Goal: Check status: Check status

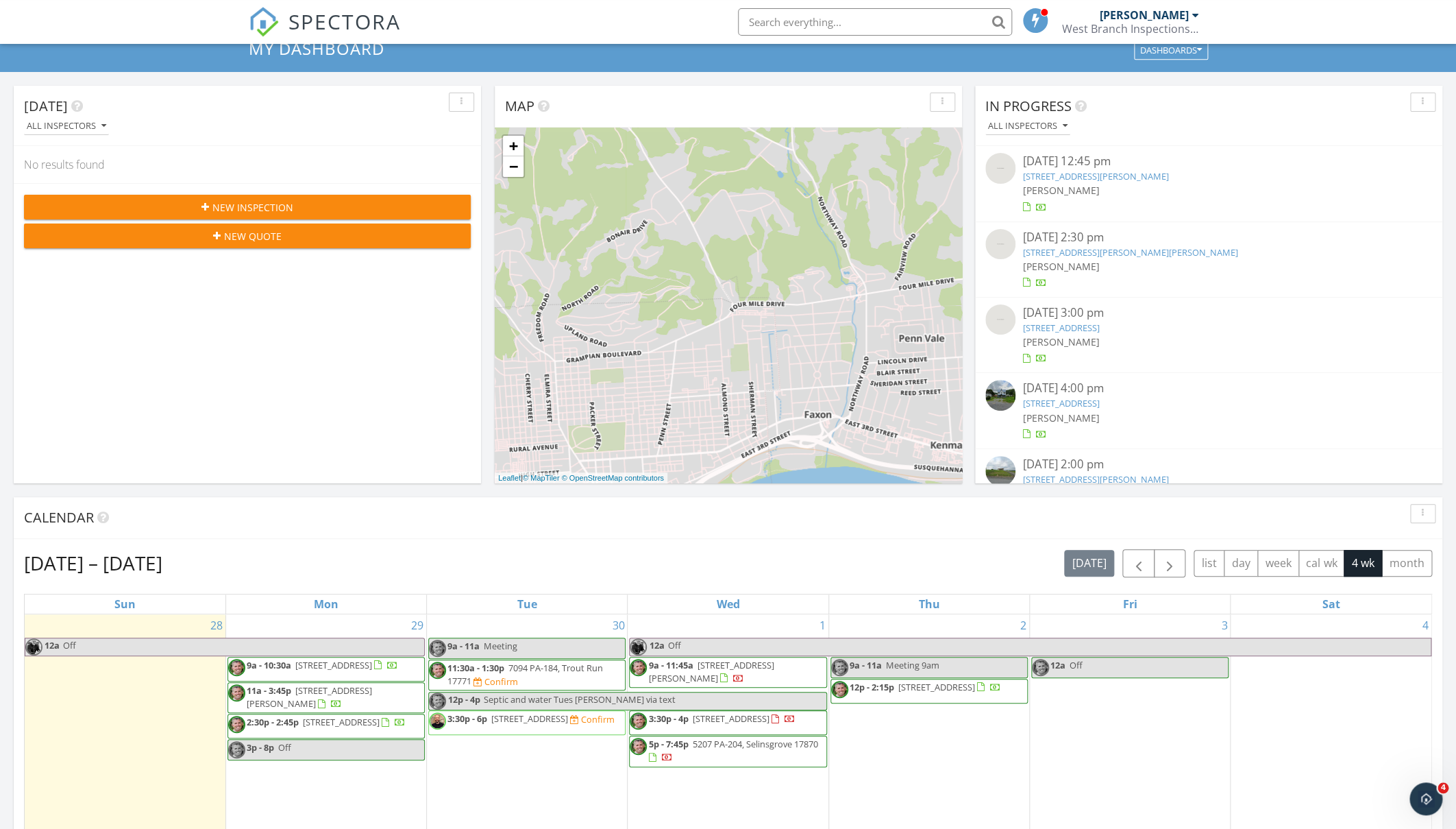
scroll to position [66, 0]
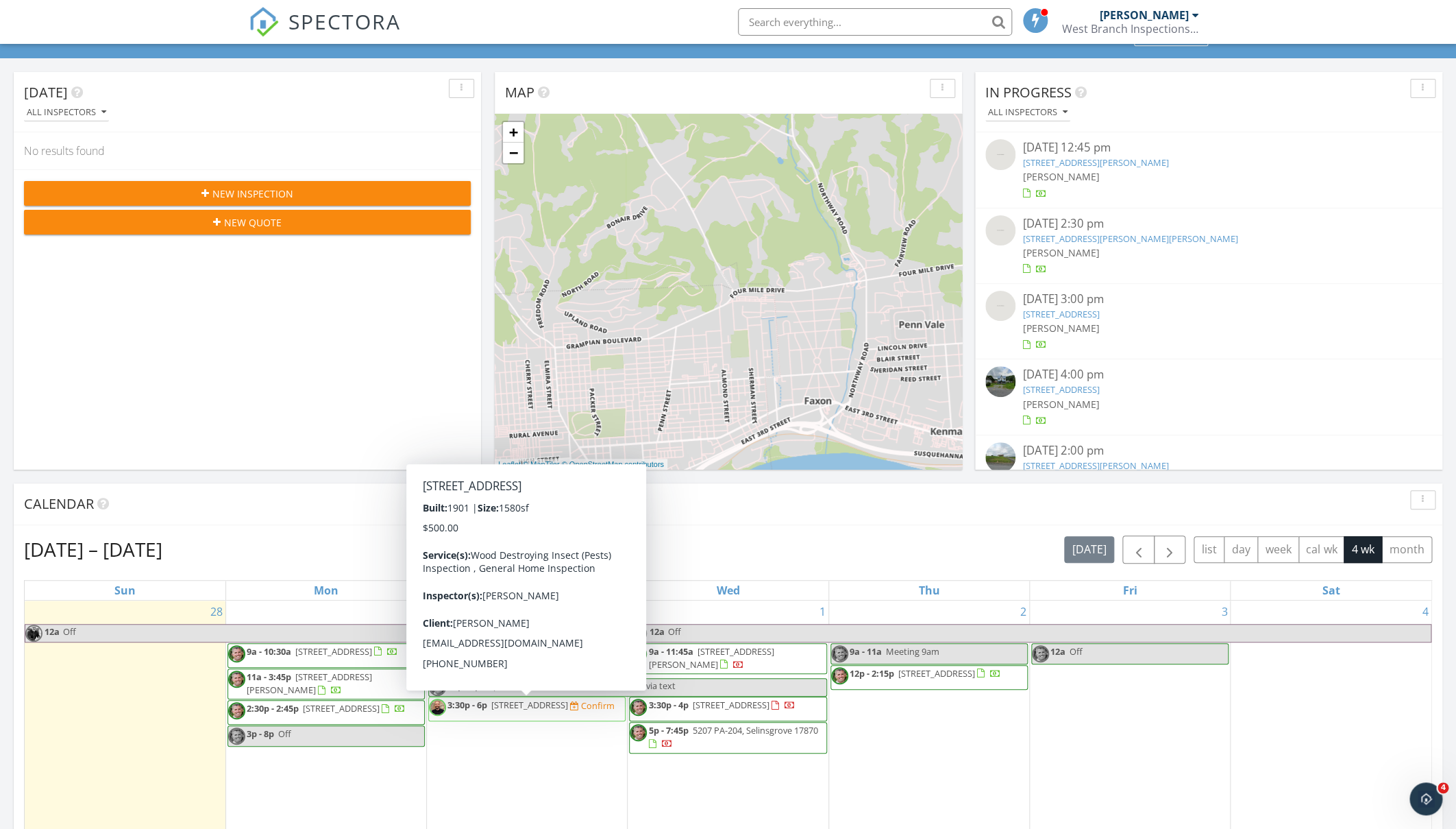
click at [526, 712] on span "3:30p - 6p 957 Hepburn St, Williamsport 17701 Confirm" at bounding box center [521, 709] width 186 height 21
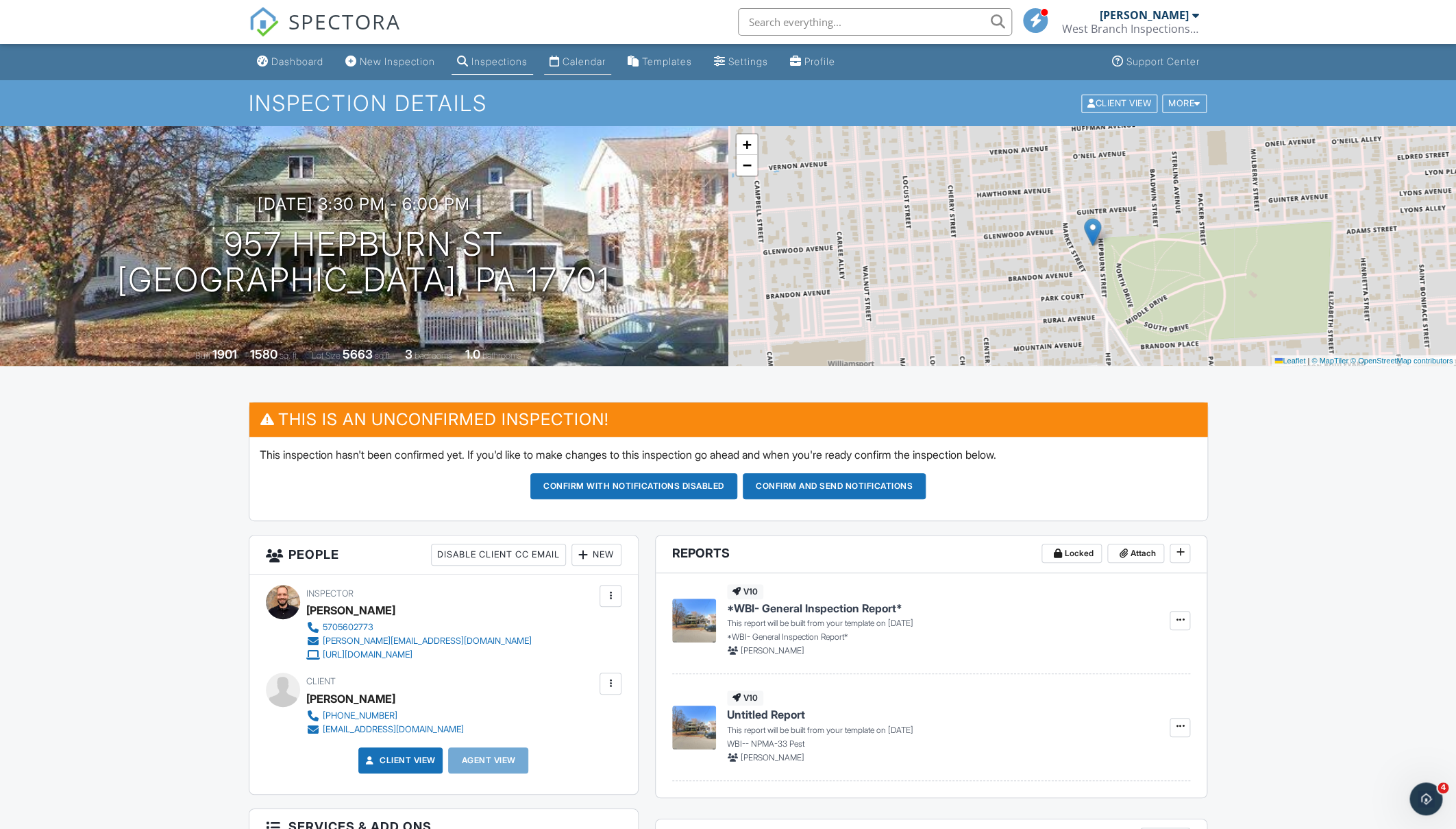
click at [606, 59] on div "Calendar" at bounding box center [584, 61] width 43 height 12
